Goal: Task Accomplishment & Management: Use online tool/utility

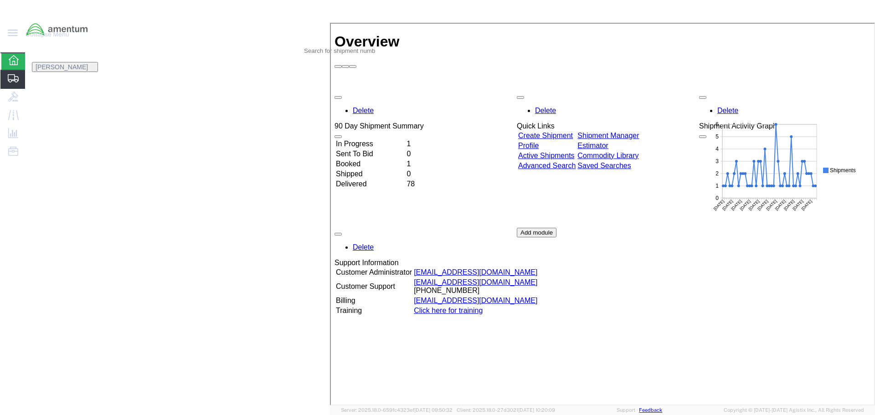
click at [0, 0] on span "Shipment Manager" at bounding box center [0, 0] width 0 height 0
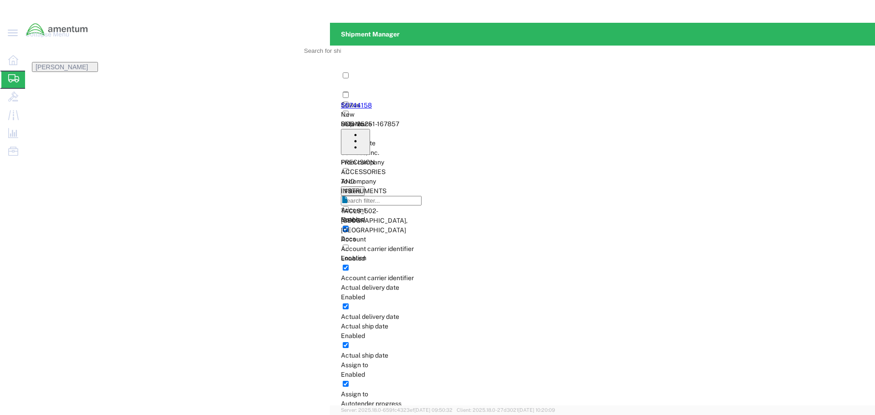
click at [341, 102] on link "56744158" at bounding box center [356, 105] width 31 height 7
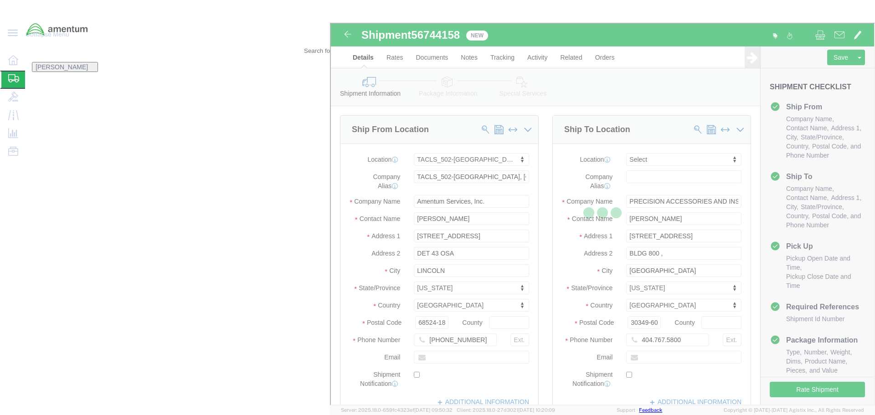
select select "42686"
select select
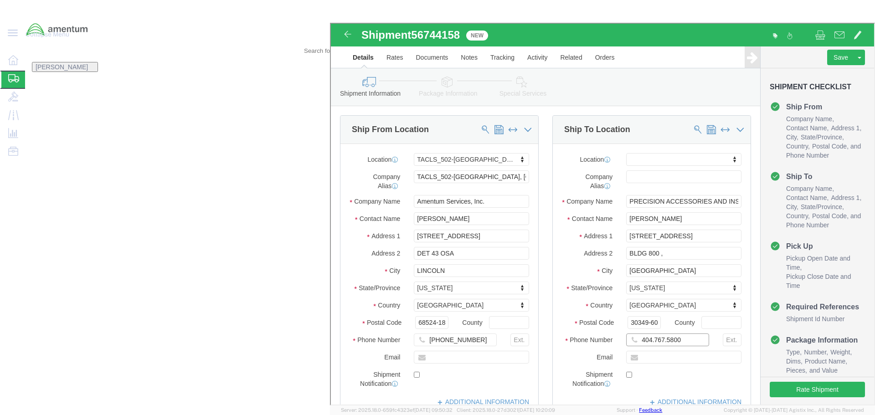
click input "404.767.5800"
click input "404-767.5800"
type input "[PHONE_NUMBER]"
click button "Rate Shipment"
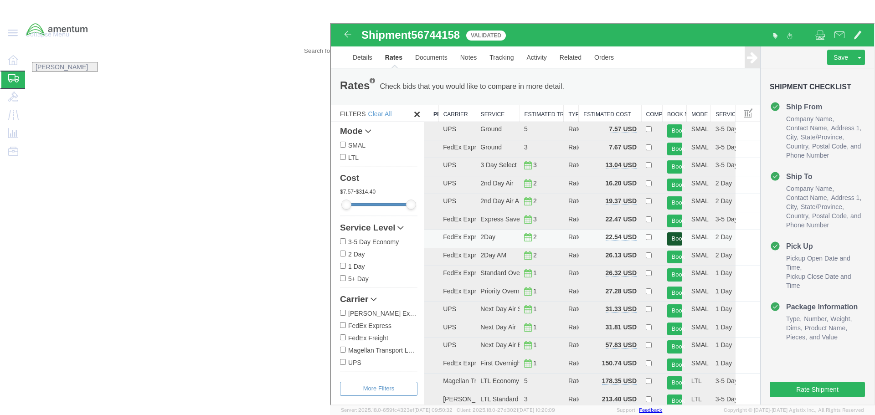
click at [681, 235] on button "Book" at bounding box center [673, 237] width 15 height 13
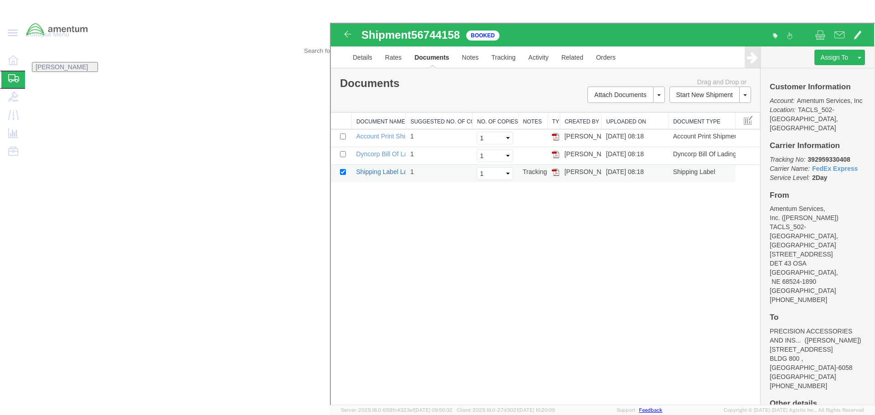
click at [402, 167] on link "Shipping Label Laser" at bounding box center [385, 170] width 60 height 7
click at [415, 149] on link "Dyncorp Bill Of Lading" at bounding box center [386, 152] width 63 height 7
click at [392, 132] on link "Account Print Shipment Details" at bounding box center [399, 135] width 88 height 7
click at [362, 57] on link "Details" at bounding box center [361, 57] width 32 height 22
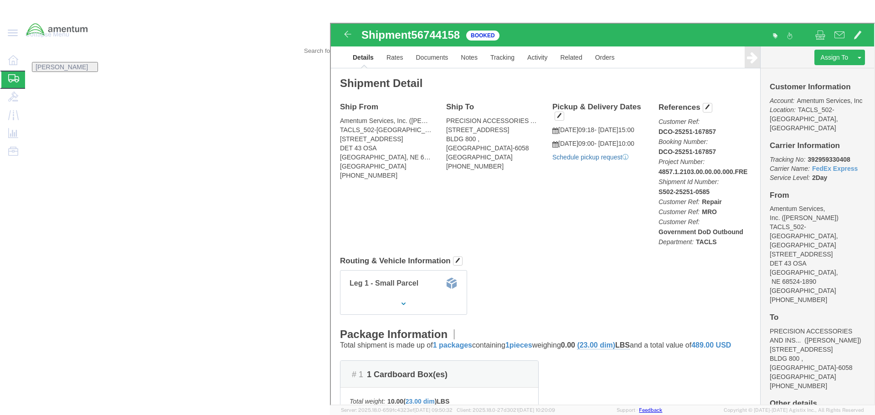
click link "Schedule pickup request"
click at [0, 0] on span "Shipment Manager" at bounding box center [0, 0] width 0 height 0
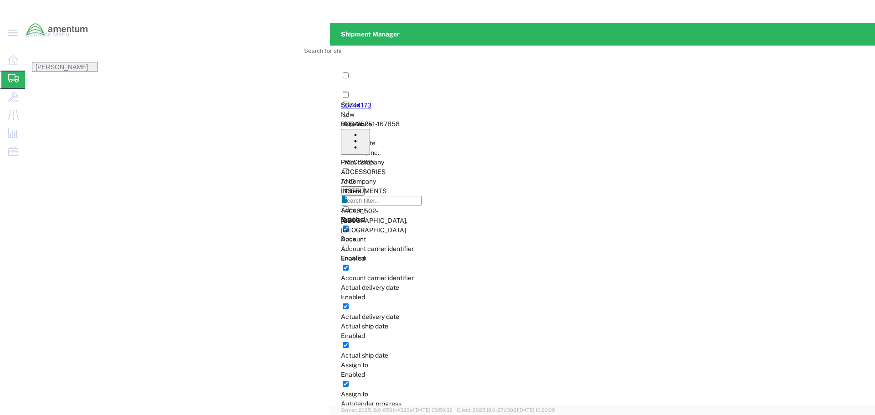
click at [341, 102] on link "56744173" at bounding box center [356, 105] width 31 height 7
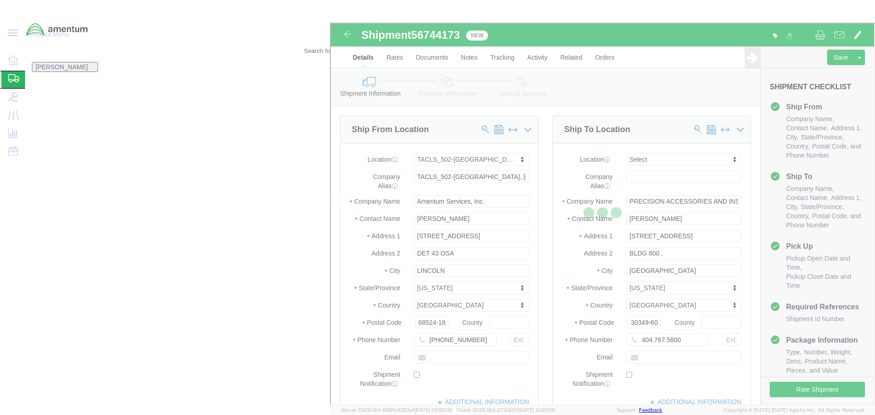
select select "42686"
select select
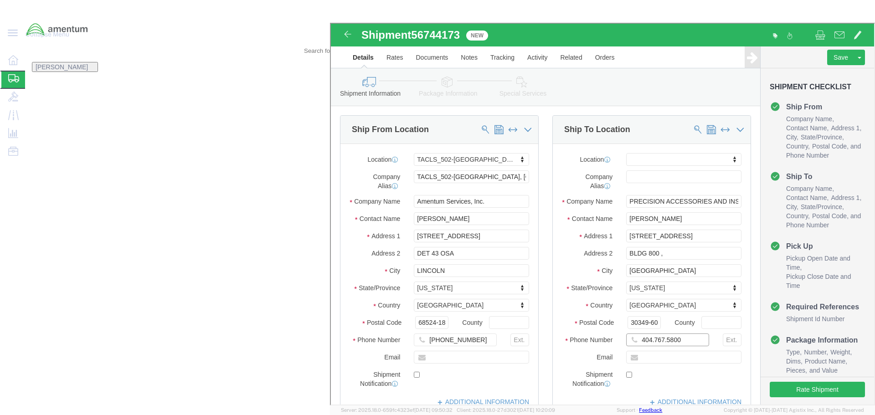
click input "404.767.5800"
click input "404-767.5800"
type input "[PHONE_NUMBER]"
click button "Rate Shipment"
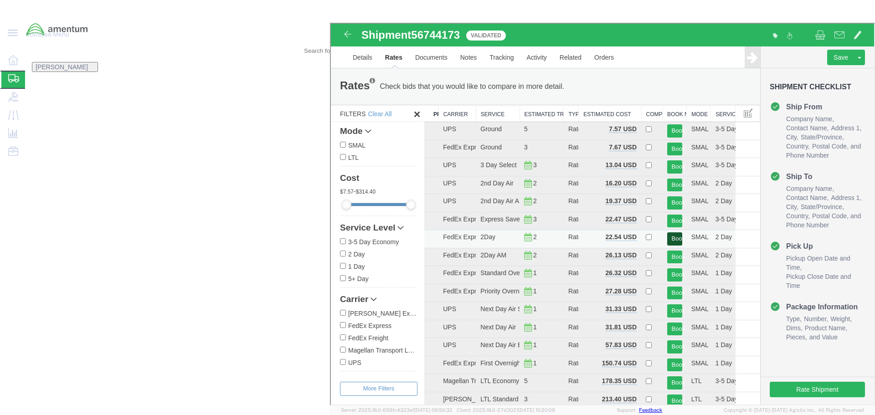
click at [681, 237] on button "Book" at bounding box center [673, 237] width 15 height 13
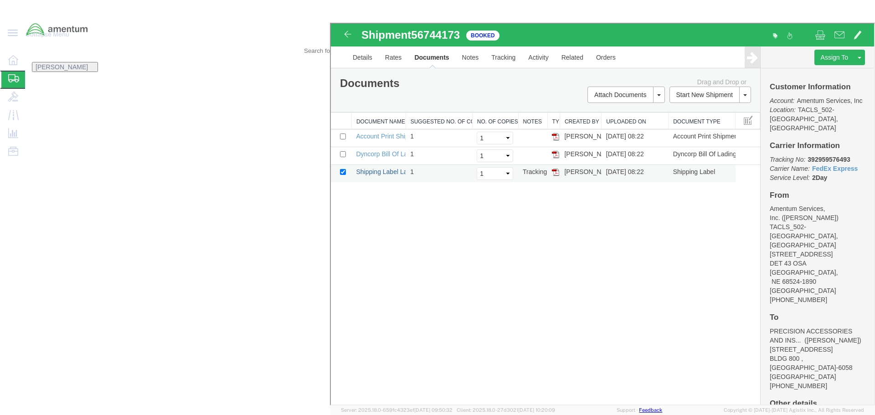
drag, startPoint x: 388, startPoint y: 163, endPoint x: 397, endPoint y: 171, distance: 12.3
click at [388, 167] on link "Shipping Label Laser" at bounding box center [385, 170] width 60 height 7
click at [416, 149] on link "Dyncorp Bill Of Lading" at bounding box center [386, 152] width 63 height 7
click at [427, 132] on link "Account Print Shipment Details" at bounding box center [399, 135] width 88 height 7
click at [362, 58] on link "Details" at bounding box center [361, 57] width 32 height 22
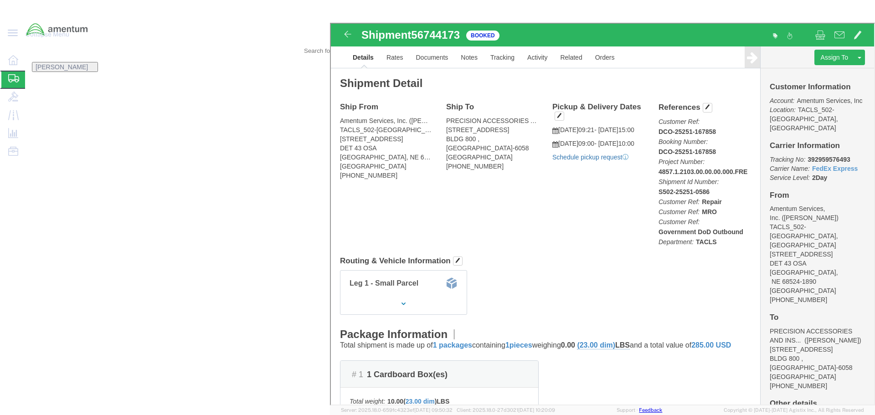
click link "Schedule pickup request"
click at [94, 67] on strong "button" at bounding box center [94, 67] width 0 height 0
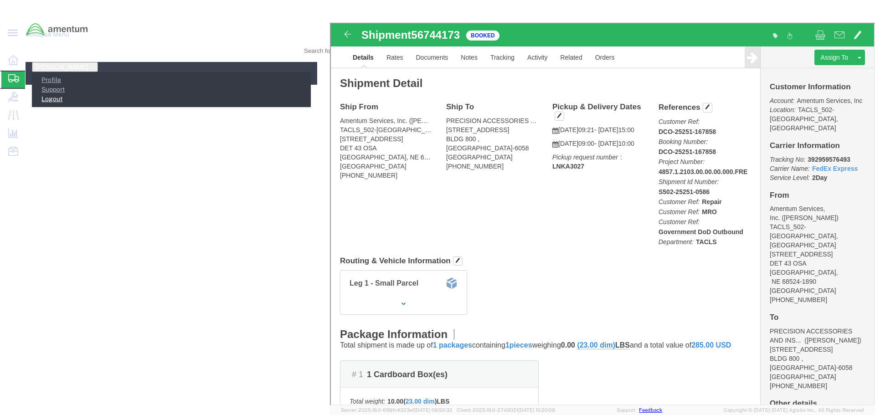
click at [62, 95] on link "Logout" at bounding box center [47, 98] width 31 height 7
